Goal: Transaction & Acquisition: Purchase product/service

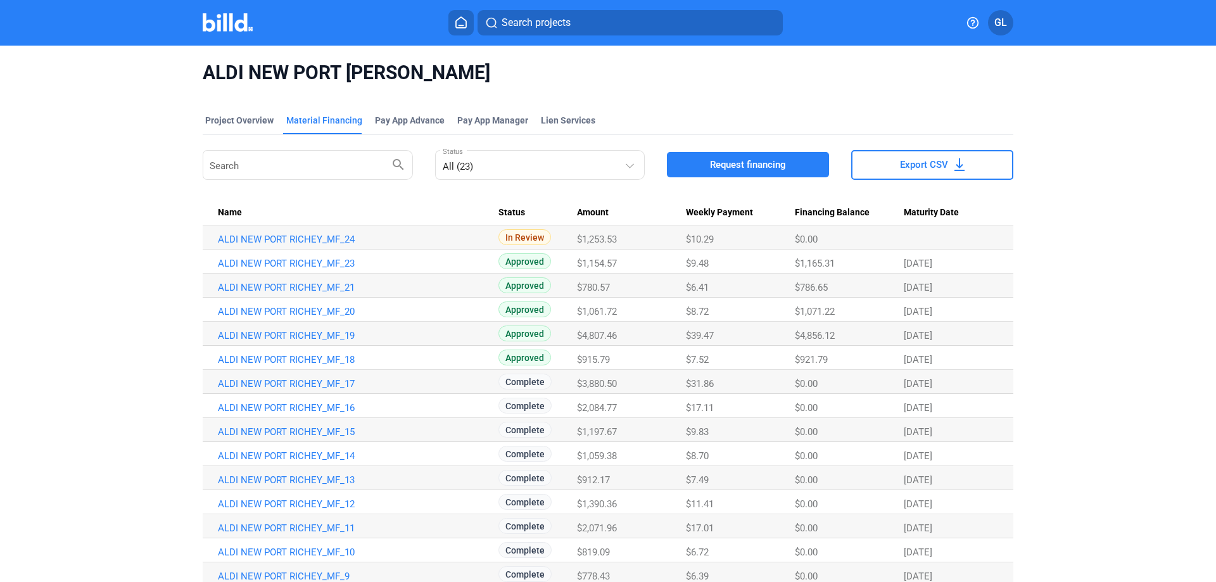
click at [239, 25] on img at bounding box center [228, 22] width 50 height 18
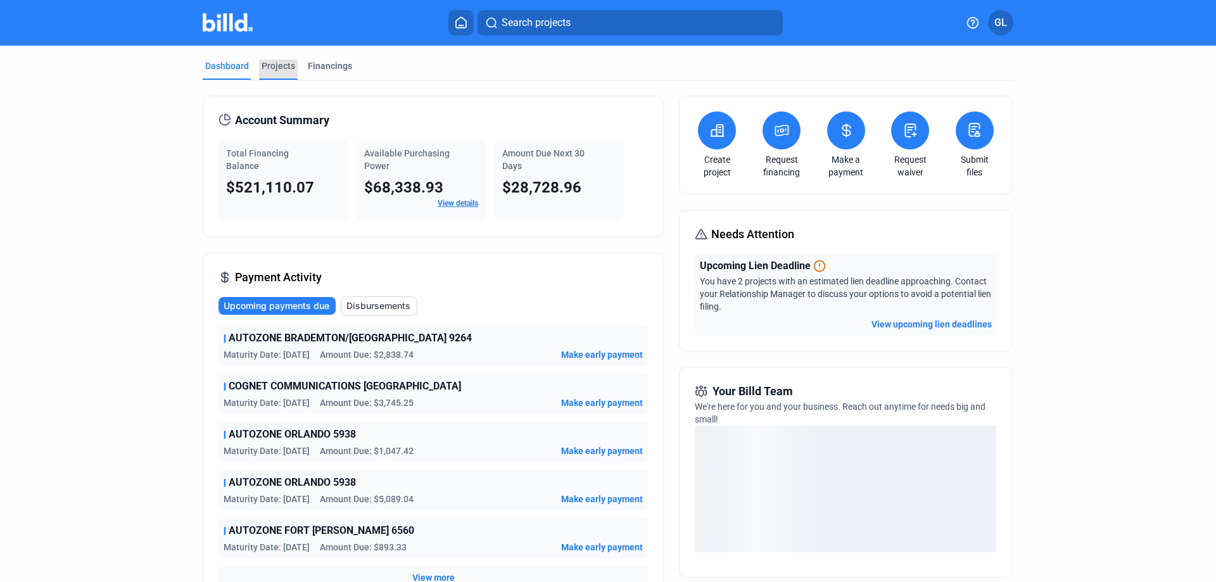
click at [279, 67] on div "Projects" at bounding box center [279, 66] width 34 height 13
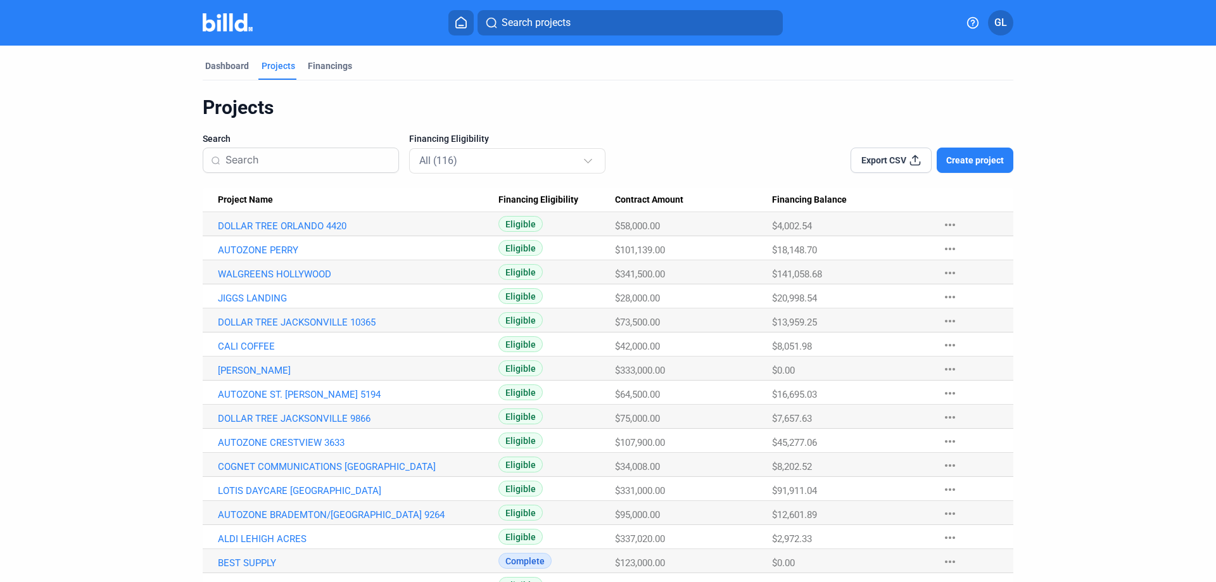
click at [269, 158] on input at bounding box center [307, 160] width 165 height 27
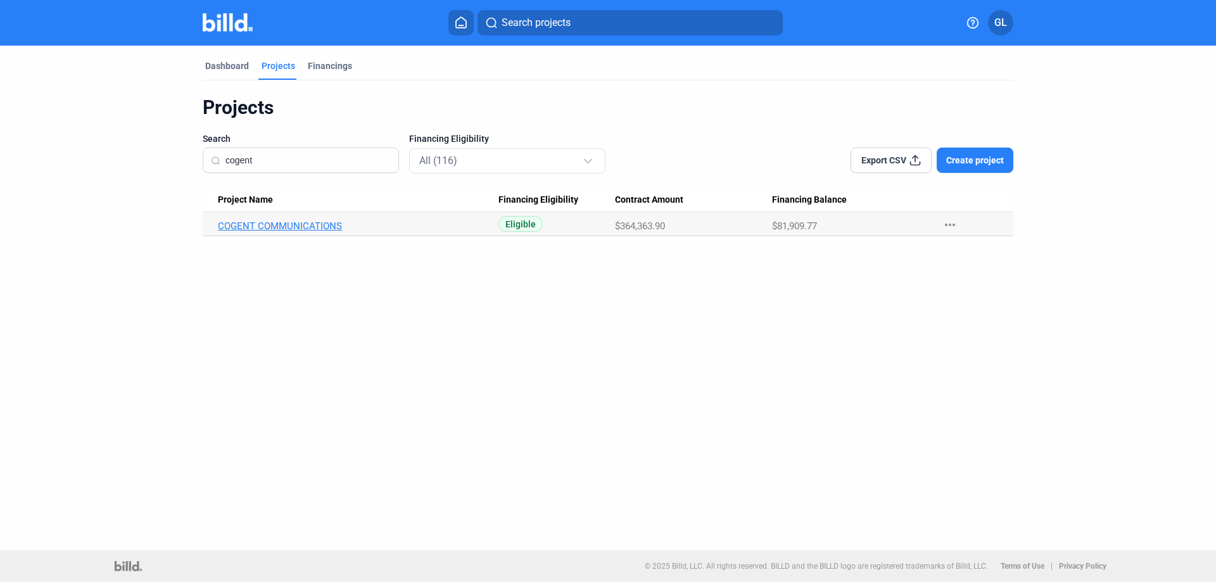
type input "cogent"
click at [301, 225] on link "COGENT COMMUNICATIONS" at bounding box center [358, 225] width 281 height 11
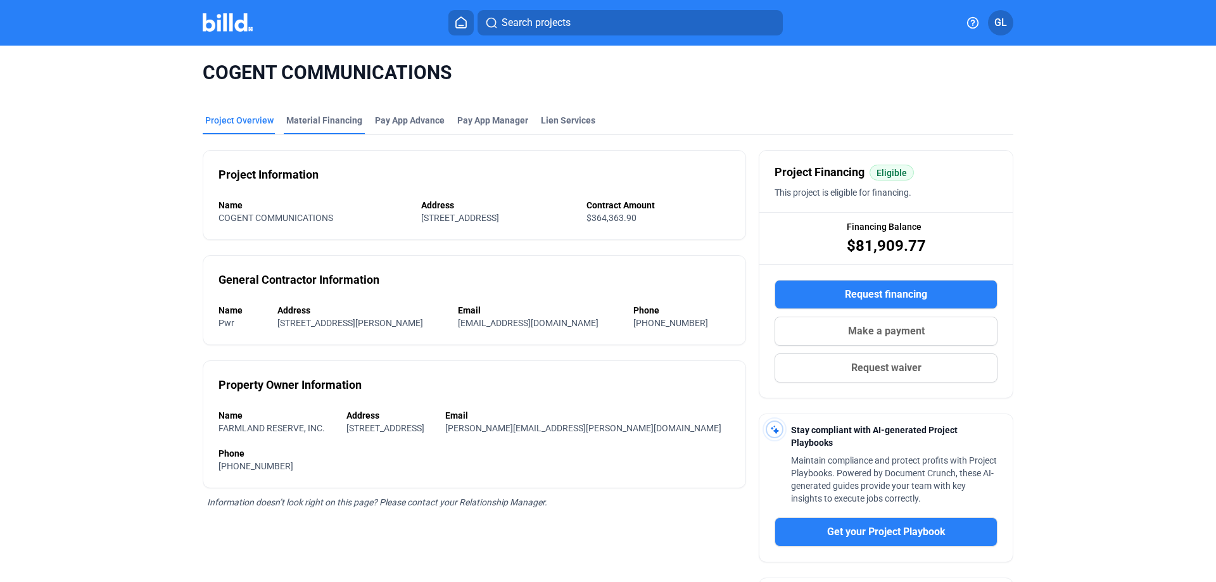
click at [326, 120] on div "Material Financing" at bounding box center [324, 120] width 76 height 13
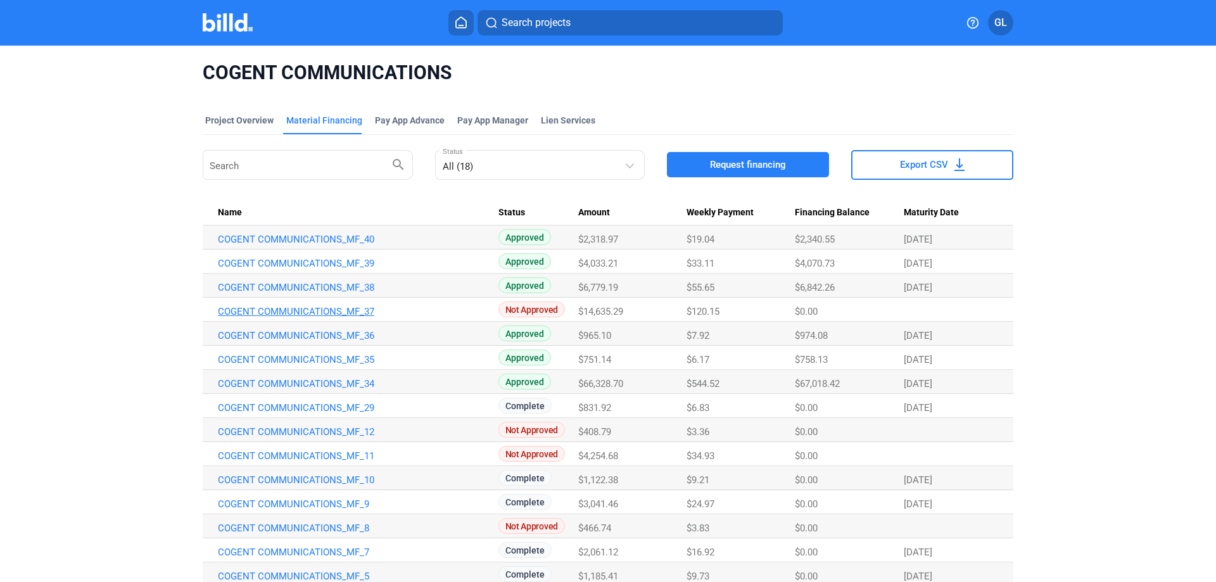
click at [338, 245] on link "COGENT COMMUNICATIONS_MF_37" at bounding box center [358, 239] width 281 height 11
click at [743, 159] on span "Request financing" at bounding box center [748, 164] width 76 height 13
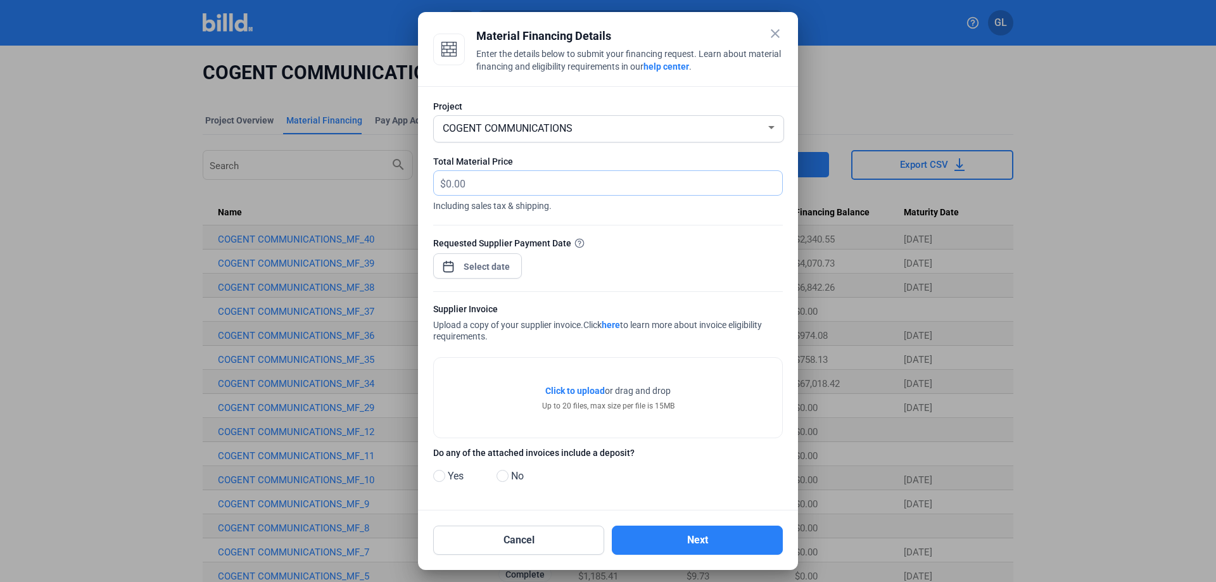
click at [474, 177] on input "text" at bounding box center [607, 183] width 322 height 25
type input "11,966.40"
click at [488, 273] on div "close Material Financing Details Enter the details below to submit your financi…" at bounding box center [608, 291] width 1216 height 582
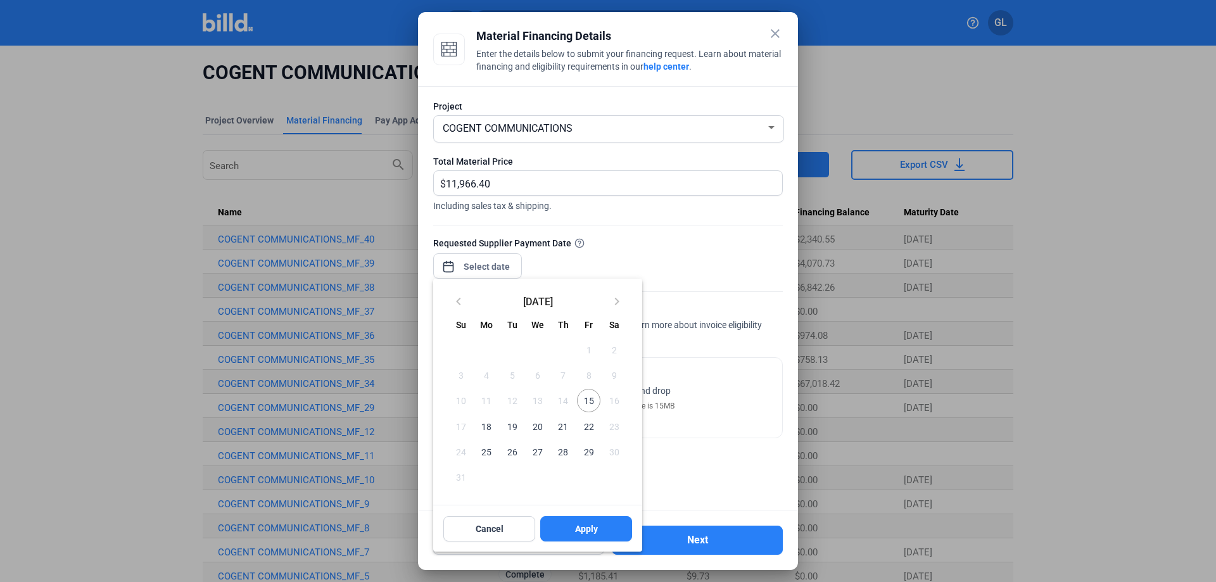
click at [592, 400] on span "15" at bounding box center [588, 400] width 23 height 23
click at [616, 527] on button "Apply" at bounding box center [586, 528] width 92 height 25
type input "[DATE]"
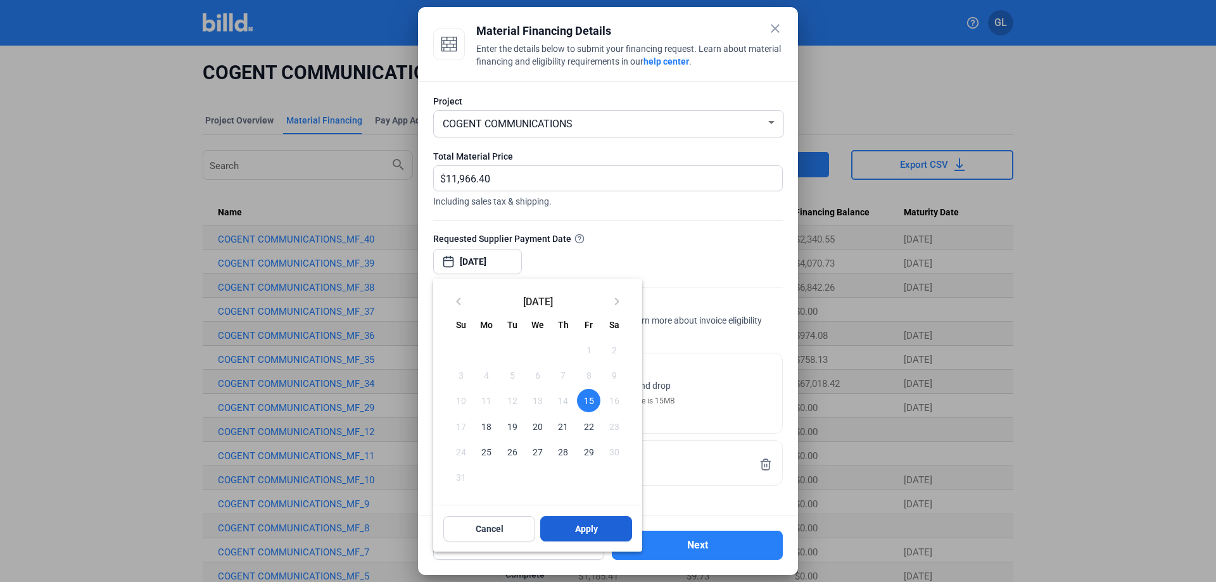
click at [601, 525] on button "Apply" at bounding box center [586, 528] width 92 height 25
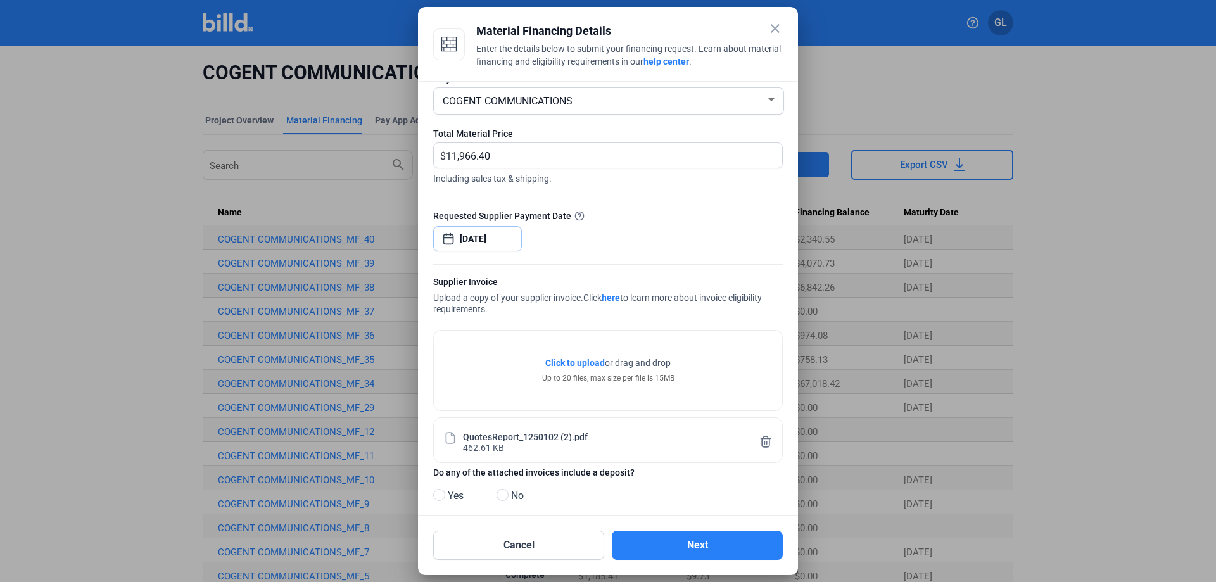
scroll to position [39, 0]
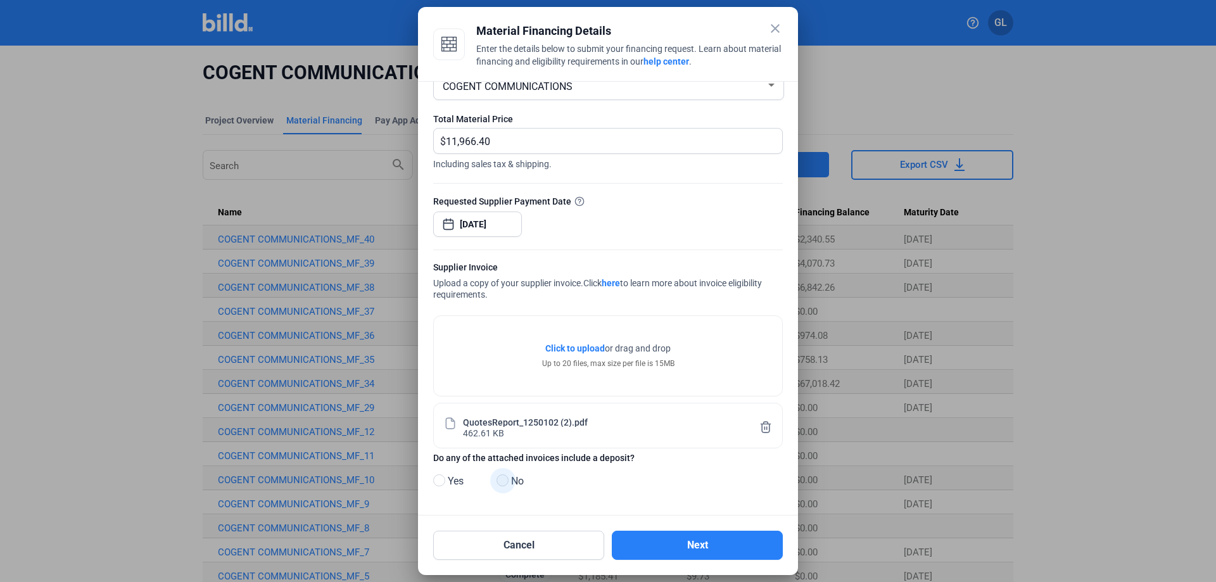
click at [499, 480] on span at bounding box center [503, 480] width 12 height 12
click at [499, 480] on input "No" at bounding box center [501, 480] width 9 height 9
radio input "true"
click at [724, 552] on button "Next" at bounding box center [697, 545] width 171 height 29
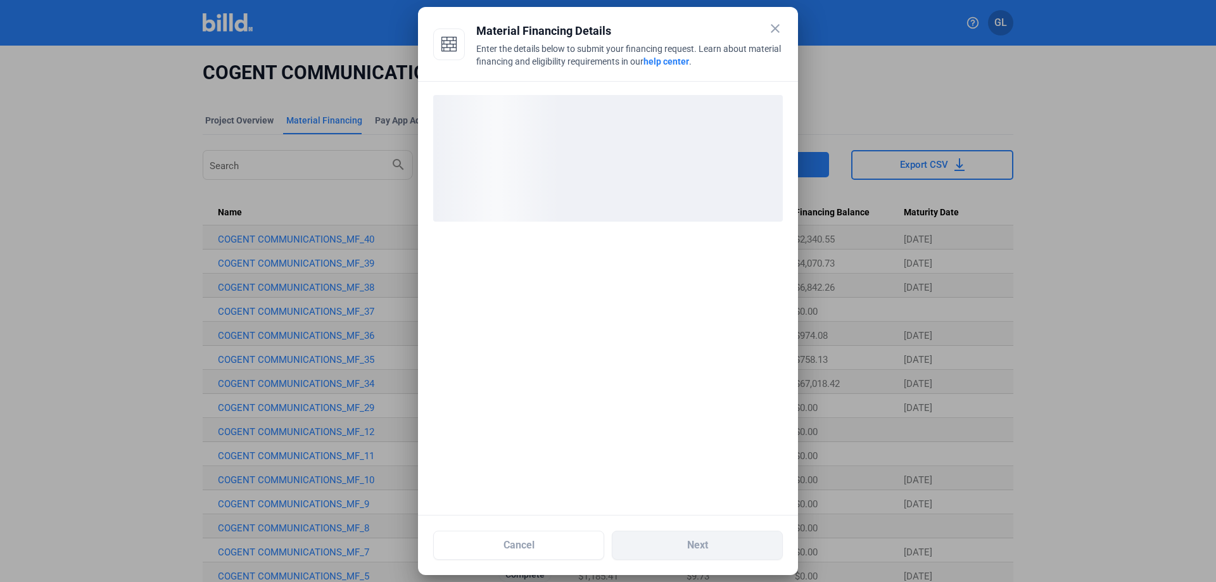
scroll to position [0, 0]
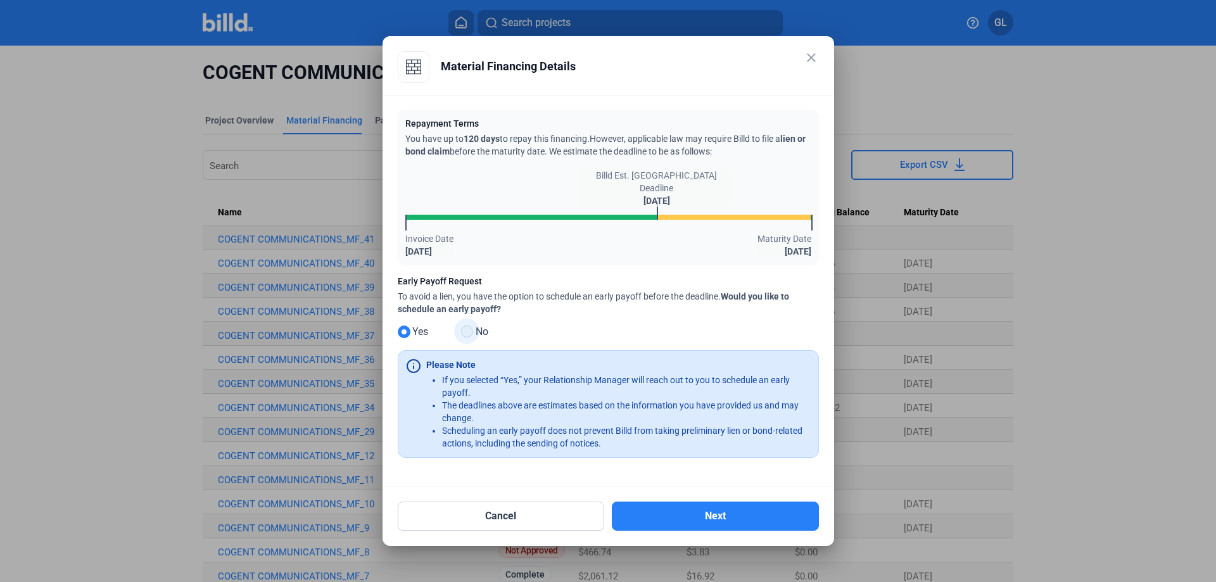
click at [469, 332] on span at bounding box center [467, 332] width 12 height 12
click at [469, 332] on input "No" at bounding box center [465, 331] width 9 height 9
radio input "true"
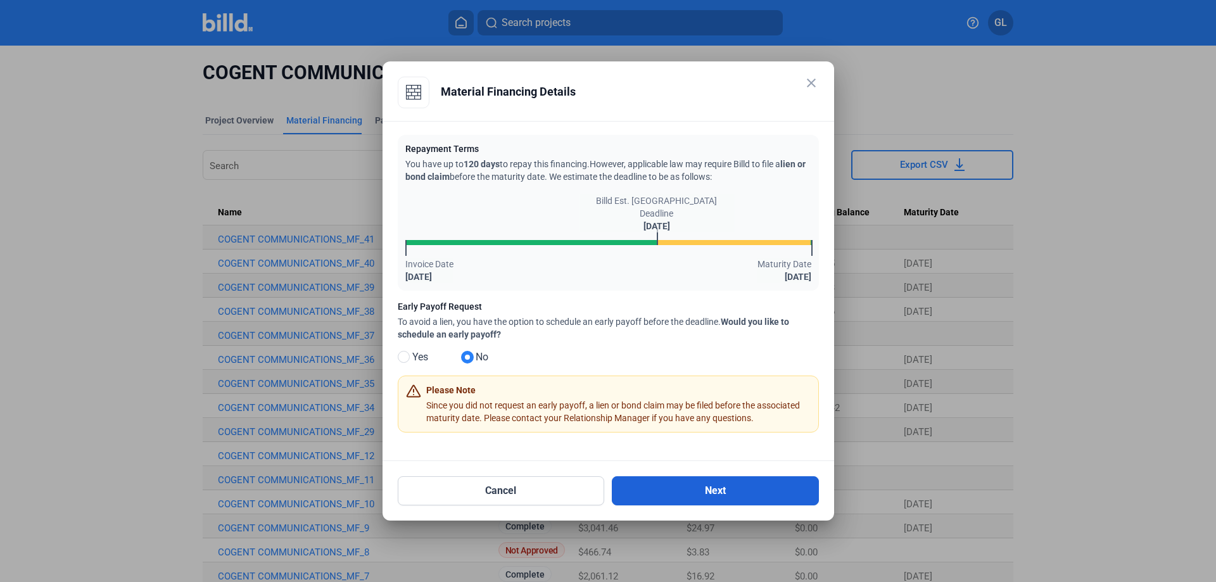
click at [769, 492] on button "Next" at bounding box center [715, 490] width 207 height 29
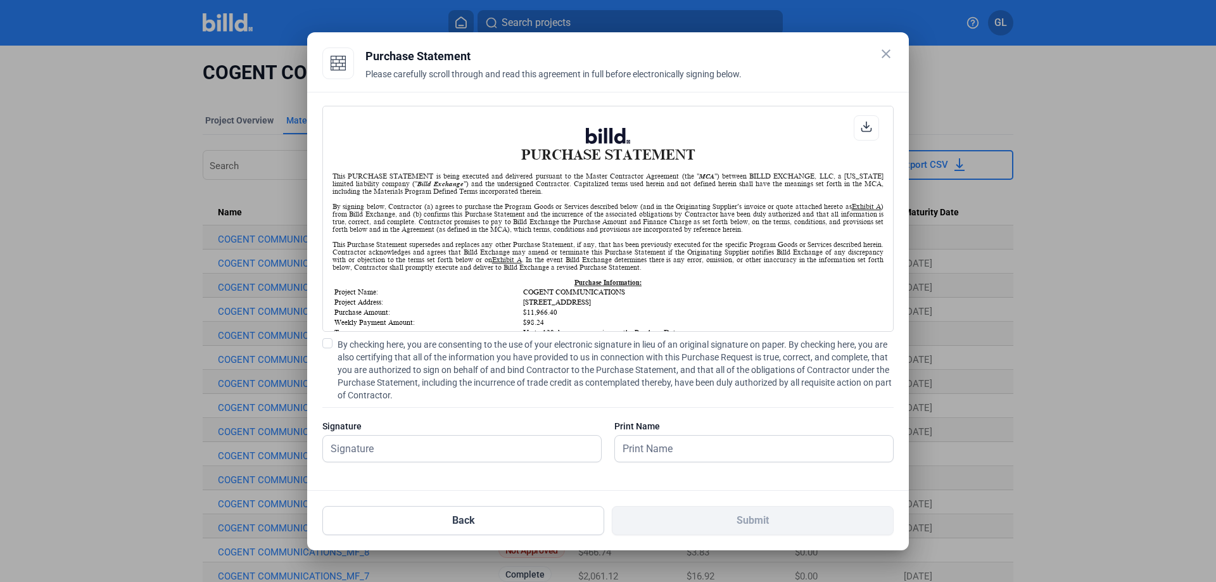
scroll to position [1, 0]
click at [327, 345] on span at bounding box center [327, 343] width 10 height 10
click at [0, 0] on input "By checking here, you are consenting to the use of your electronic signature in…" at bounding box center [0, 0] width 0 height 0
click at [357, 450] on input "text" at bounding box center [455, 449] width 264 height 26
type input "[PERSON_NAME]"
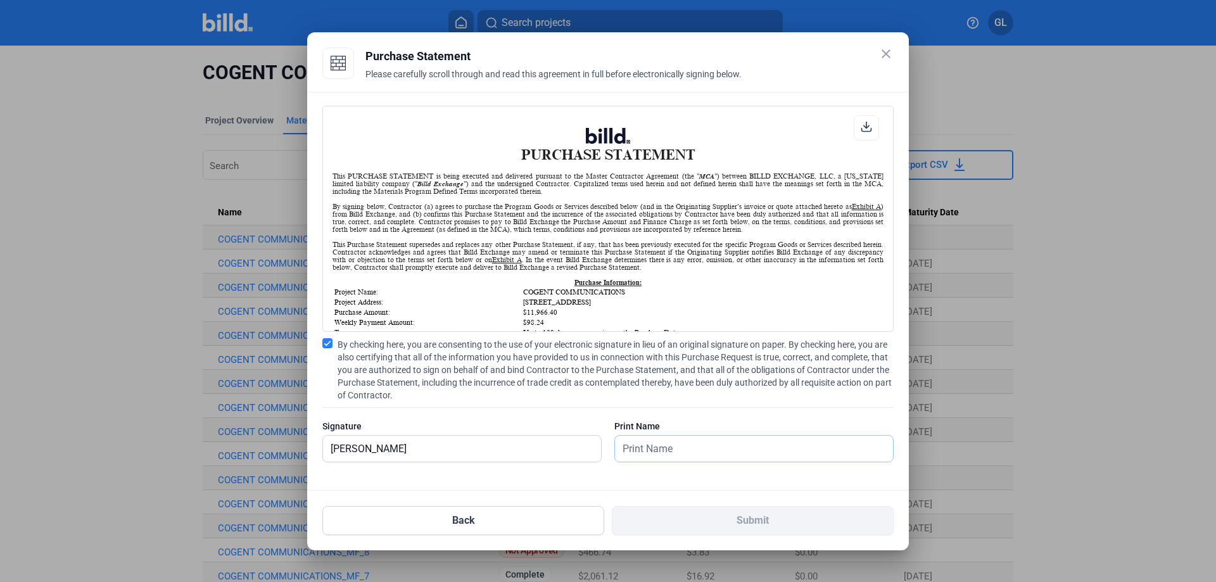
type input "[PERSON_NAME]"
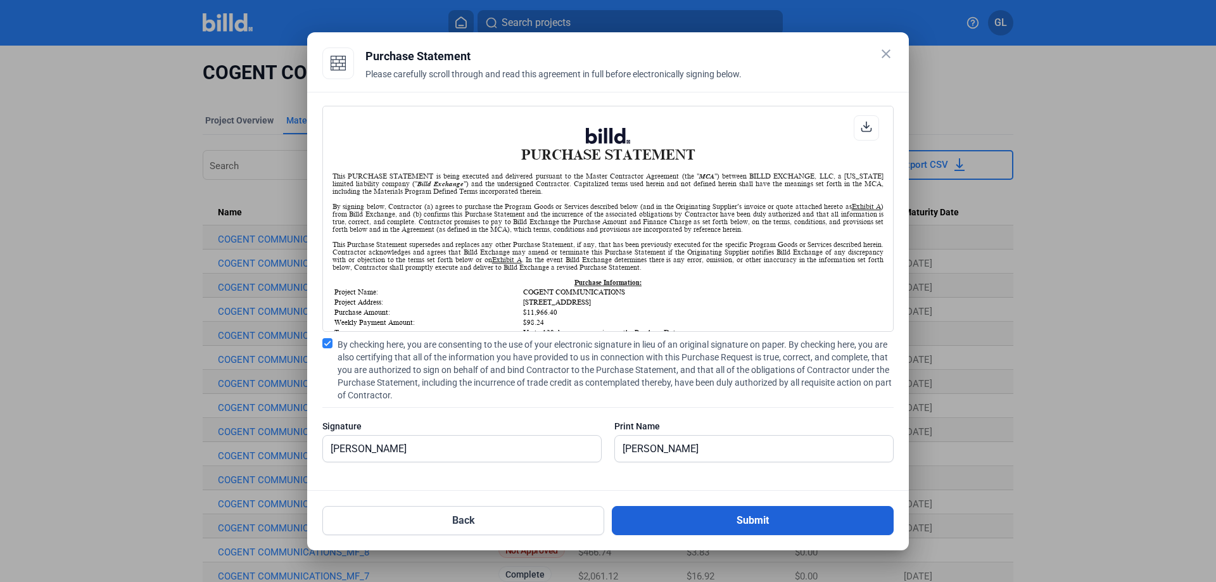
click at [713, 521] on button "Submit" at bounding box center [753, 520] width 282 height 29
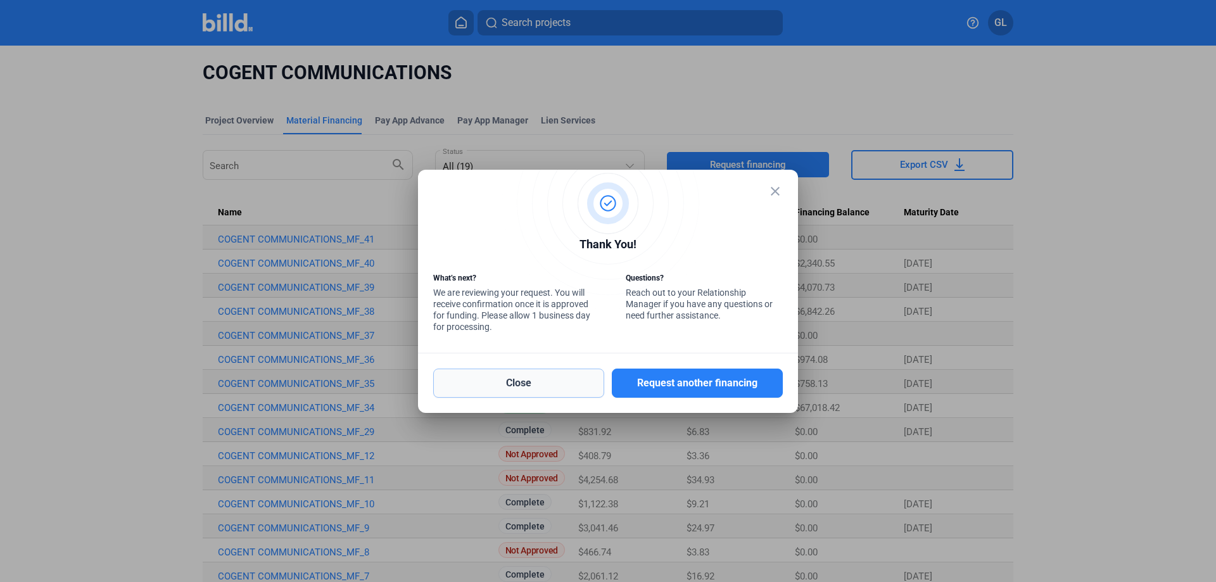
click at [541, 388] on button "Close" at bounding box center [518, 383] width 171 height 29
